Goal: Task Accomplishment & Management: Manage account settings

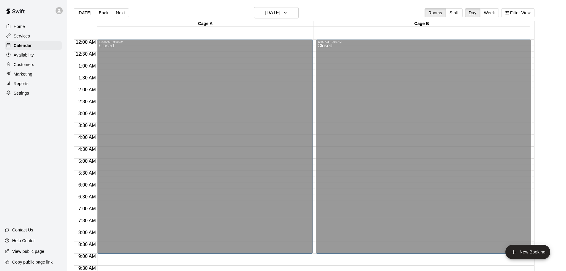
scroll to position [284, 0]
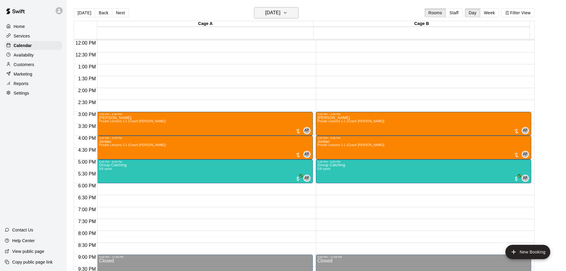
click at [273, 13] on h6 "[DATE]" at bounding box center [272, 13] width 15 height 8
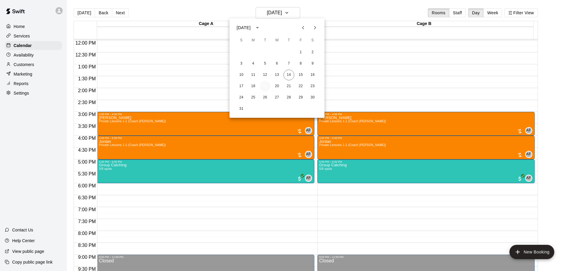
click at [266, 86] on button "19" at bounding box center [265, 86] width 11 height 11
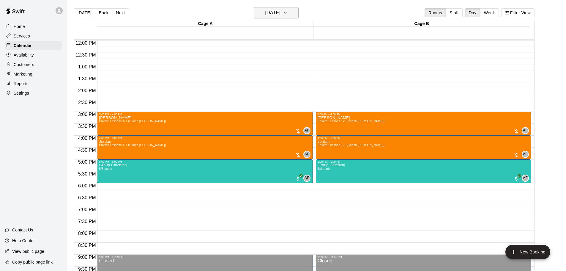
click at [280, 10] on h6 "[DATE]" at bounding box center [272, 13] width 15 height 8
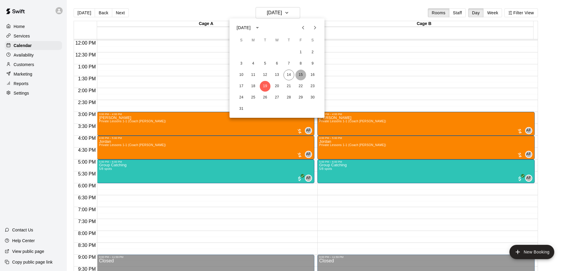
click at [301, 73] on button "15" at bounding box center [301, 75] width 11 height 11
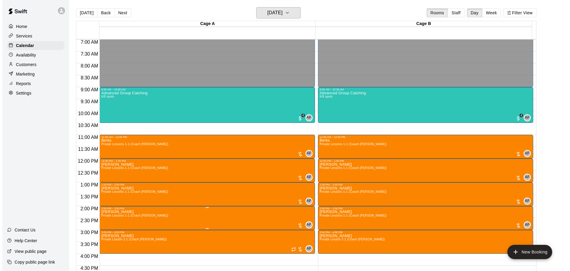
scroll to position [166, 0]
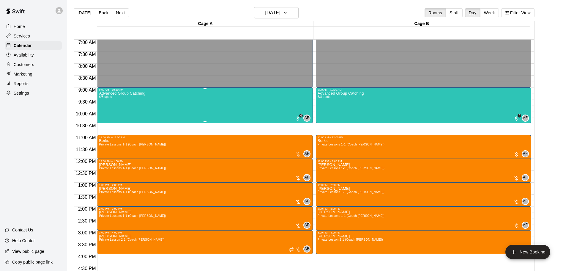
click at [122, 103] on div "Advanced Group Catching 6/8 spots" at bounding box center [122, 226] width 46 height 271
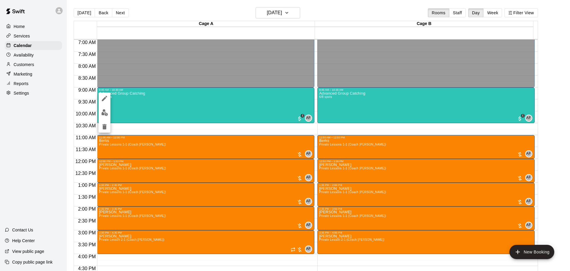
click at [100, 114] on button "edit" at bounding box center [105, 113] width 12 height 12
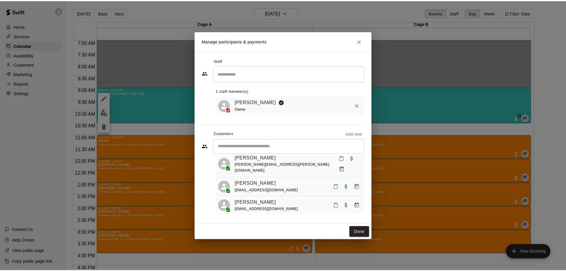
scroll to position [76, 0]
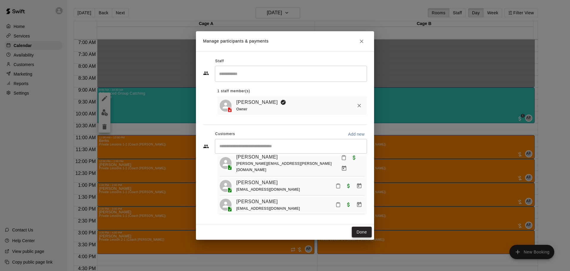
click at [364, 235] on button "Done" at bounding box center [362, 231] width 20 height 11
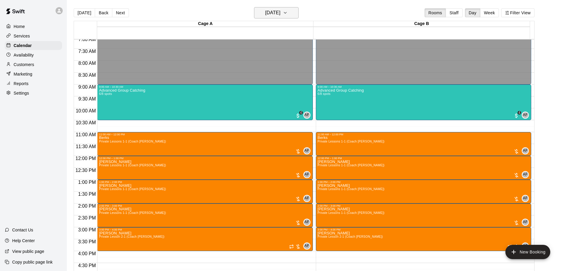
scroll to position [0, 0]
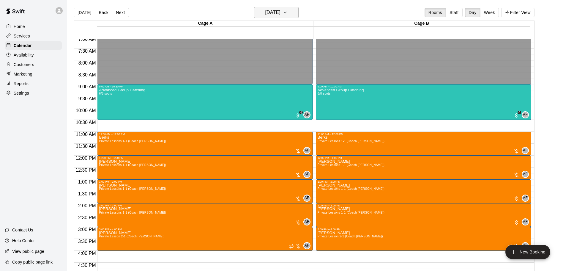
click at [277, 16] on h6 "[DATE]" at bounding box center [272, 12] width 15 height 8
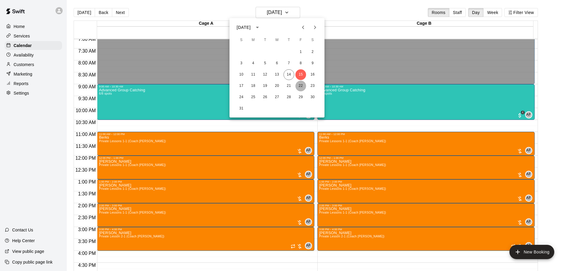
click at [299, 84] on button "22" at bounding box center [301, 85] width 11 height 11
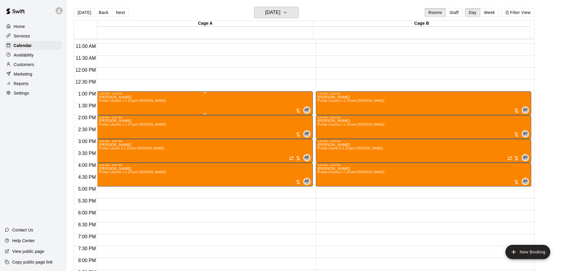
scroll to position [258, 0]
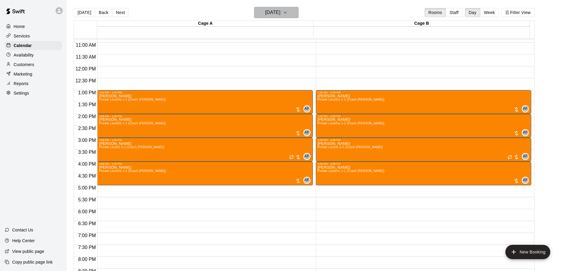
click at [274, 15] on h6 "[DATE]" at bounding box center [272, 12] width 15 height 8
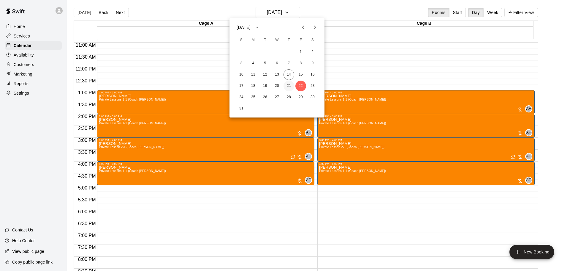
click at [287, 85] on button "21" at bounding box center [289, 85] width 11 height 11
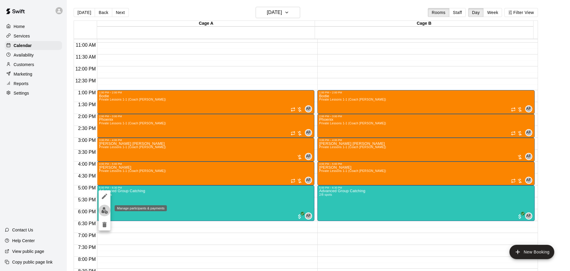
click at [103, 211] on img "edit" at bounding box center [104, 210] width 7 height 7
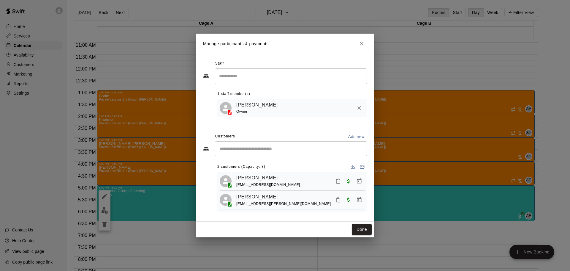
click at [243, 148] on input "Start typing to search customers..." at bounding box center [291, 149] width 147 height 6
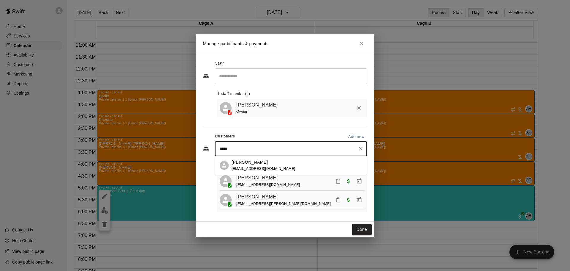
type input "******"
click at [245, 163] on p "[PERSON_NAME]" at bounding box center [250, 162] width 36 height 6
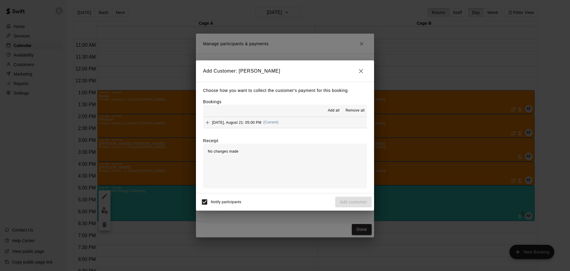
click at [334, 107] on button "Add all" at bounding box center [333, 111] width 19 height 10
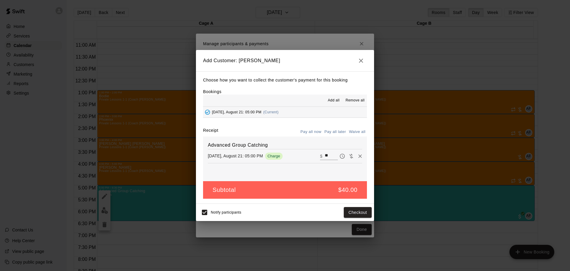
click at [339, 131] on button "Pay all later" at bounding box center [335, 131] width 25 height 9
click at [349, 211] on button "Add customer" at bounding box center [353, 212] width 37 height 11
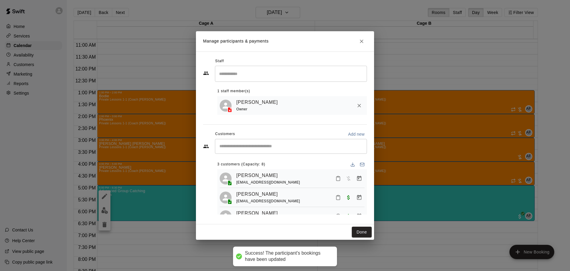
click at [363, 229] on button "Done" at bounding box center [362, 231] width 20 height 11
